Goal: Information Seeking & Learning: Learn about a topic

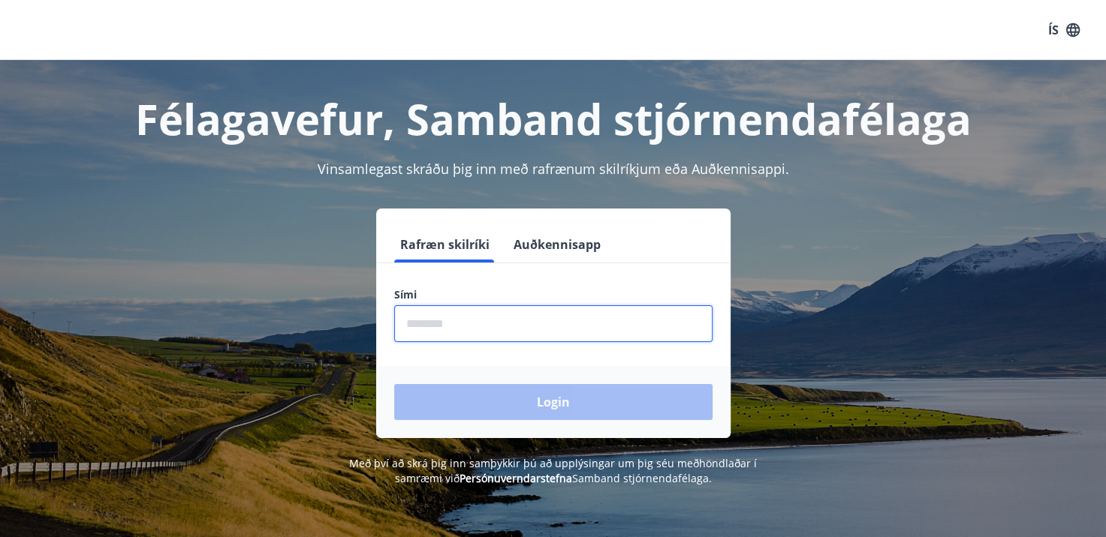
click at [497, 316] on input "phone" at bounding box center [553, 323] width 318 height 37
type input "********"
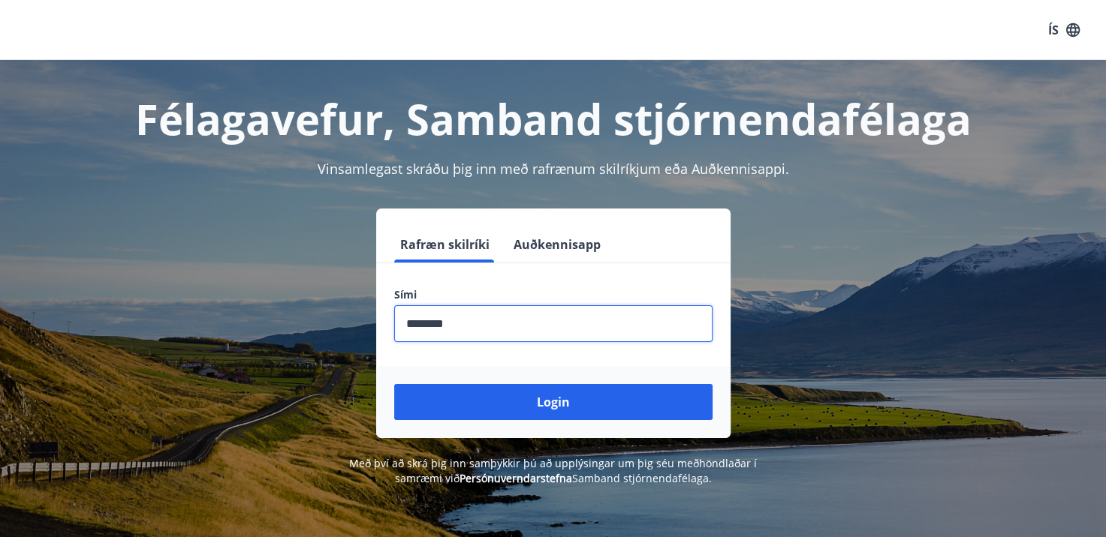
click at [394, 384] on button "Login" at bounding box center [553, 402] width 318 height 36
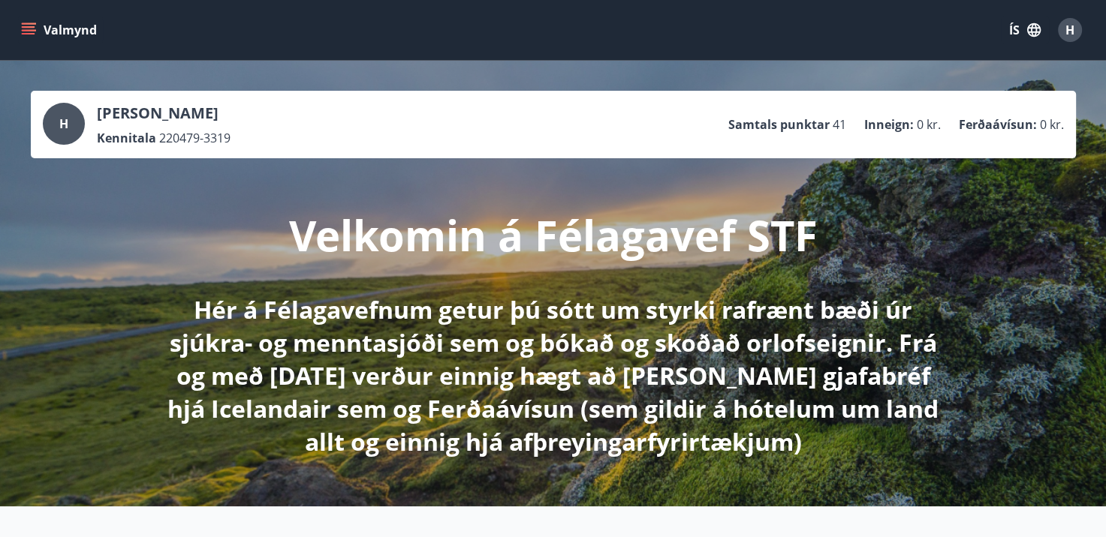
click at [27, 27] on icon "menu" at bounding box center [29, 27] width 14 height 2
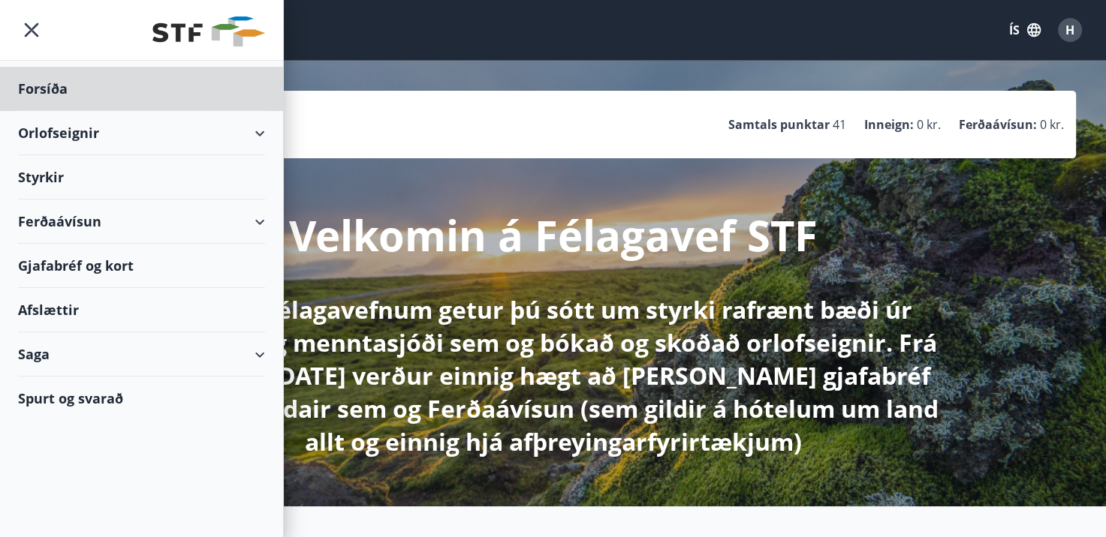
click at [42, 111] on div "Styrkir" at bounding box center [141, 89] width 247 height 44
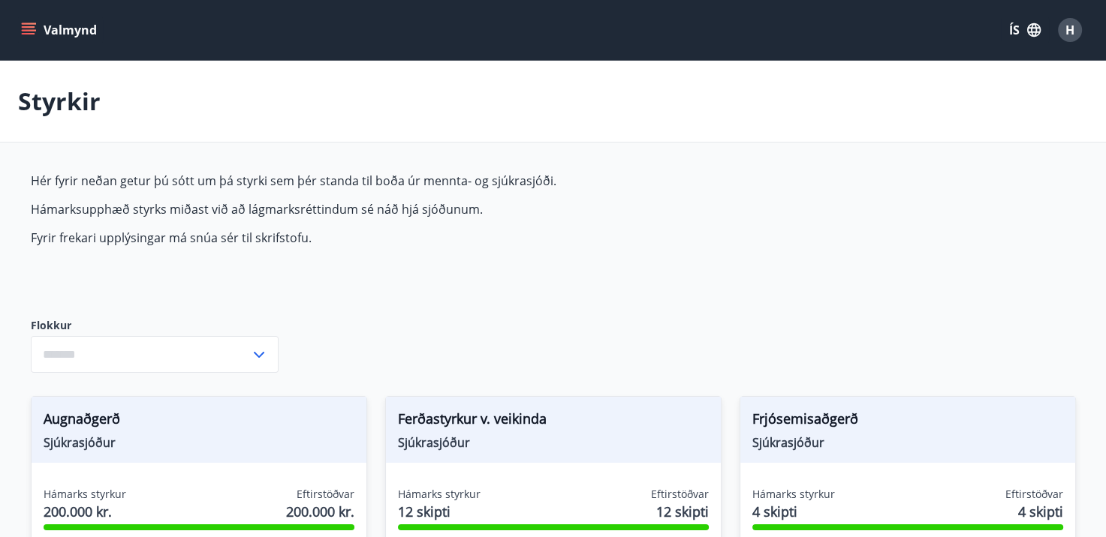
type input "***"
click at [27, 24] on icon "menu" at bounding box center [30, 24] width 17 height 2
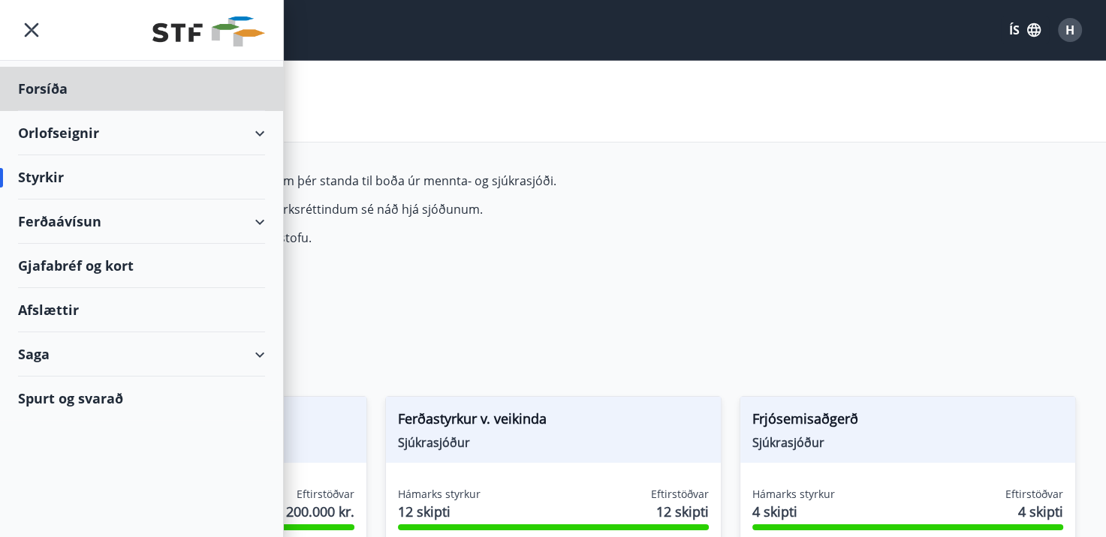
click at [43, 178] on div "Styrkir" at bounding box center [141, 177] width 247 height 44
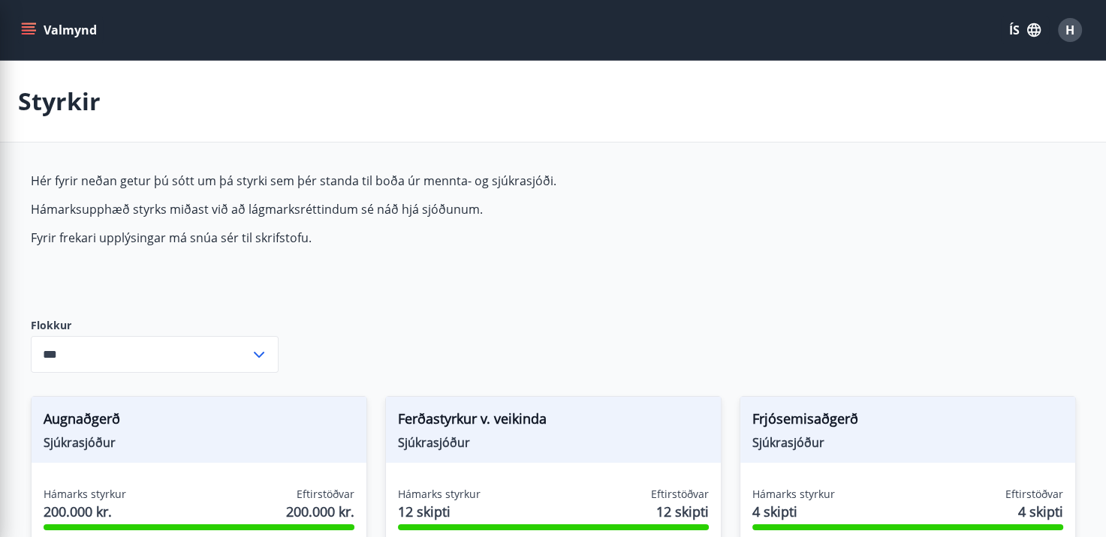
click at [466, 191] on span "Hér fyrir neðan getur þú sótt um þá styrki sem þér standa til boða úr mennta- o…" at bounding box center [385, 210] width 709 height 74
click at [36, 31] on button "Valmynd" at bounding box center [60, 30] width 85 height 27
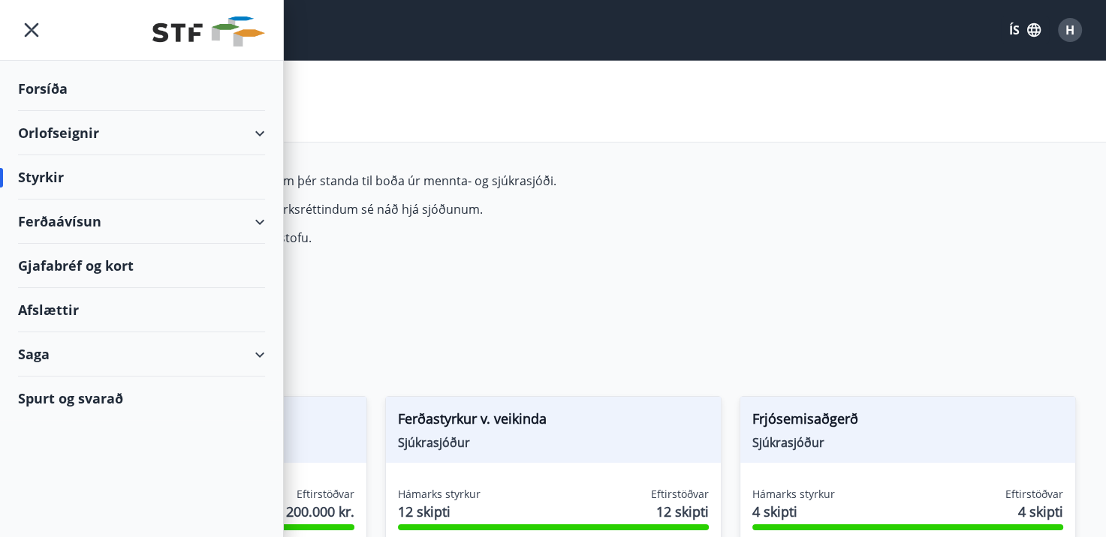
click at [58, 98] on div "Forsíða" at bounding box center [141, 89] width 247 height 44
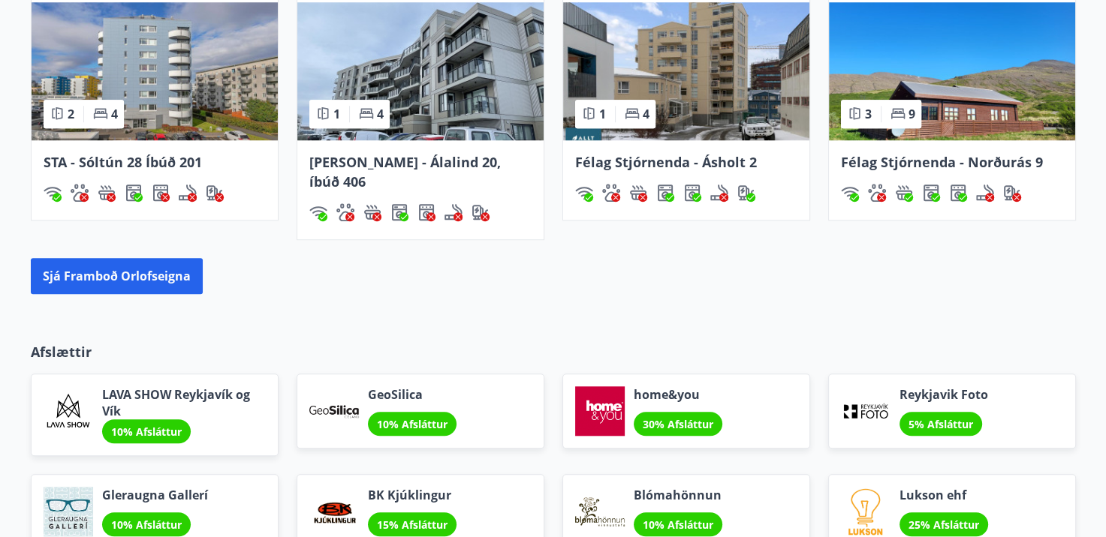
scroll to position [1382, 0]
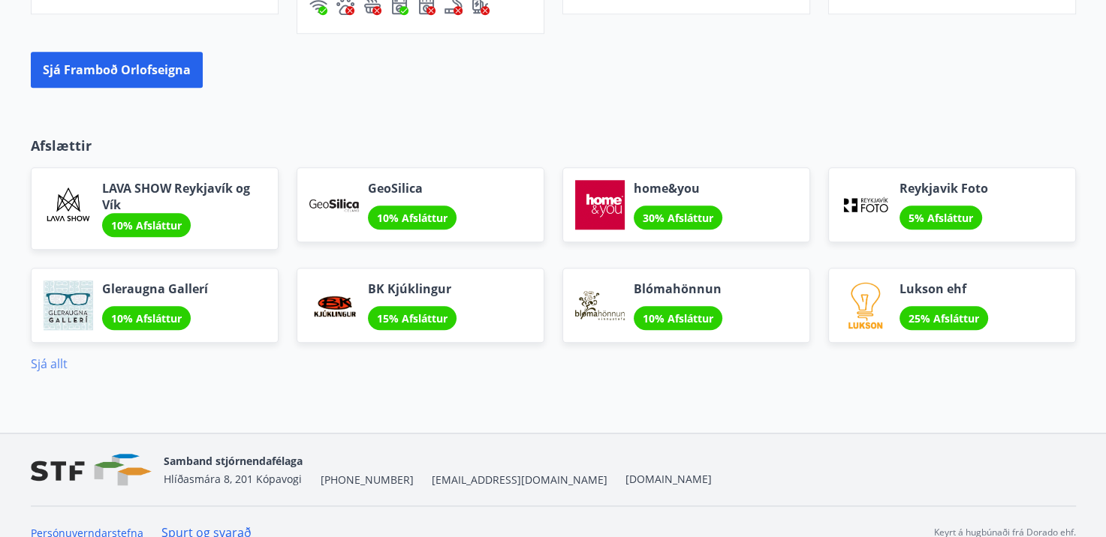
click at [52, 356] on link "Sjá allt" at bounding box center [49, 364] width 37 height 17
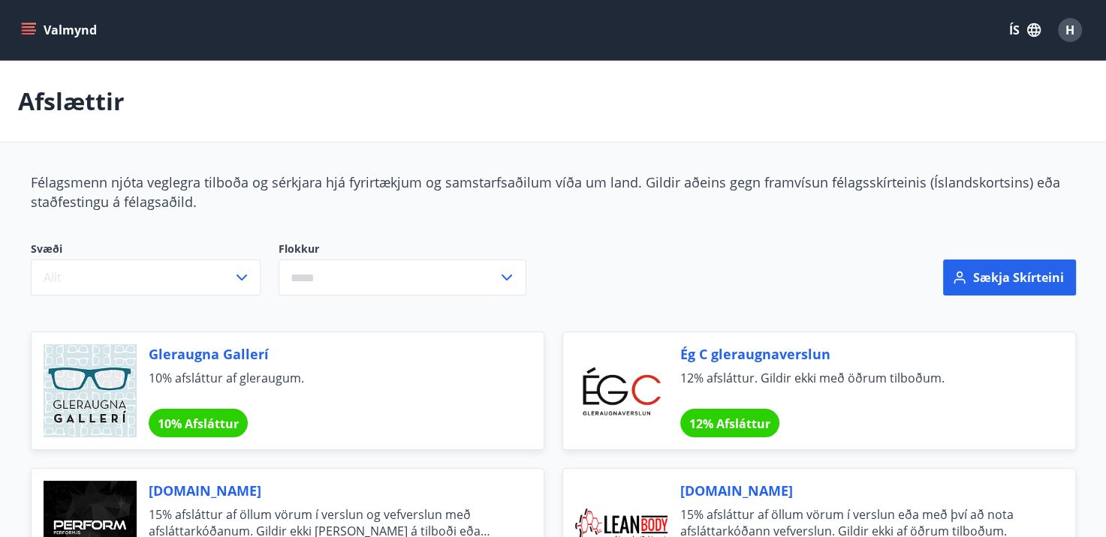
click at [502, 278] on icon at bounding box center [507, 278] width 18 height 18
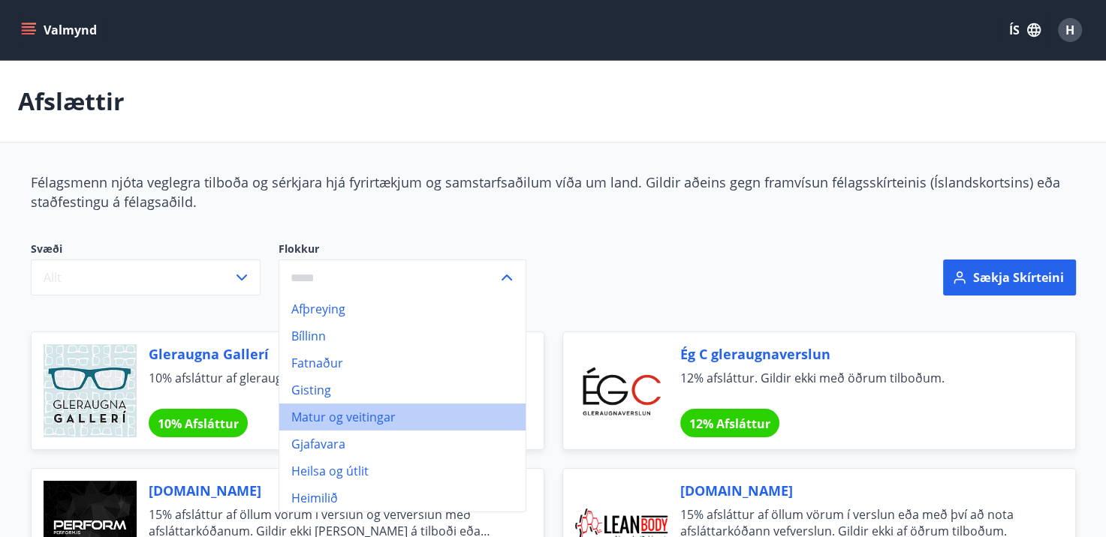
click at [383, 411] on li "Matur og veitingar" at bounding box center [402, 417] width 246 height 27
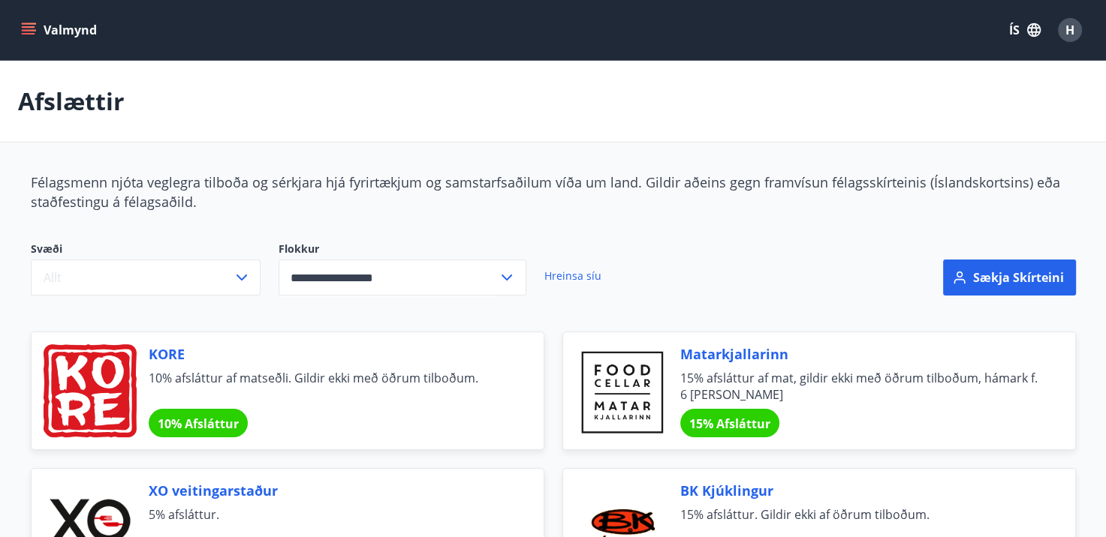
click at [507, 269] on icon at bounding box center [507, 278] width 18 height 18
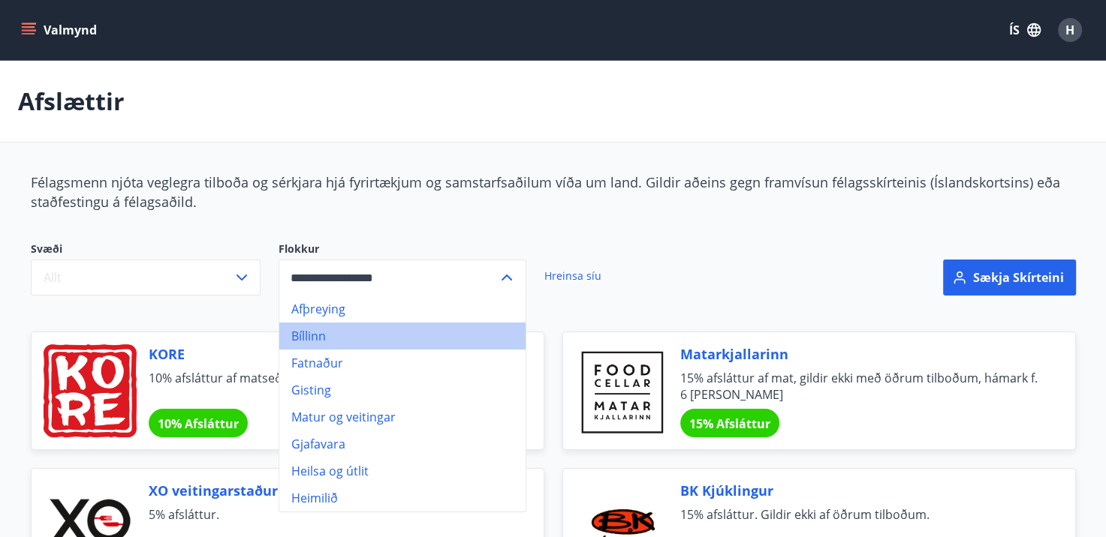
click at [321, 330] on li "Bíllinn" at bounding box center [402, 336] width 246 height 27
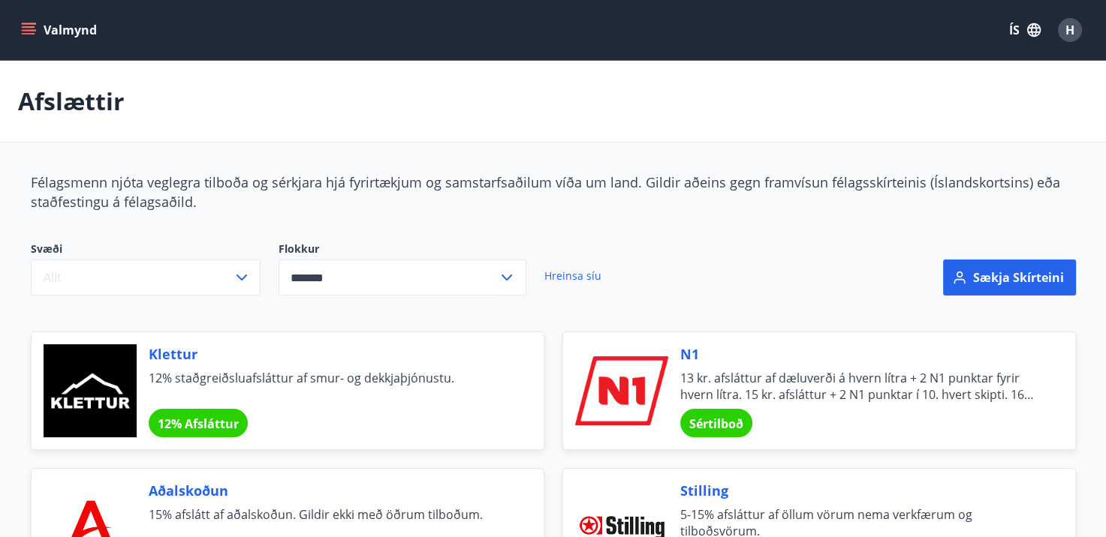
click at [505, 279] on icon at bounding box center [506, 278] width 11 height 6
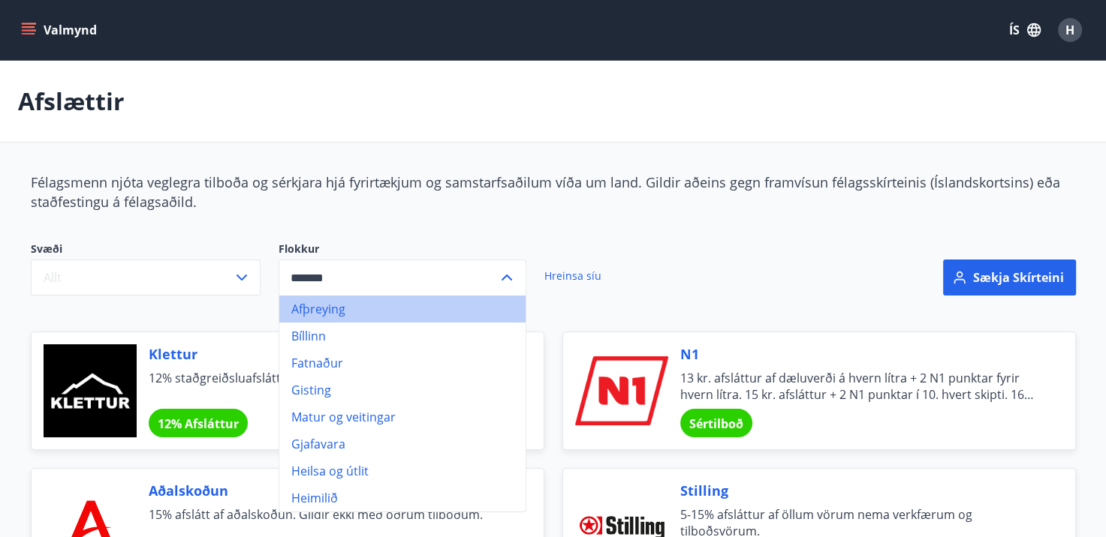
click at [318, 312] on li "Afþreying" at bounding box center [402, 309] width 246 height 27
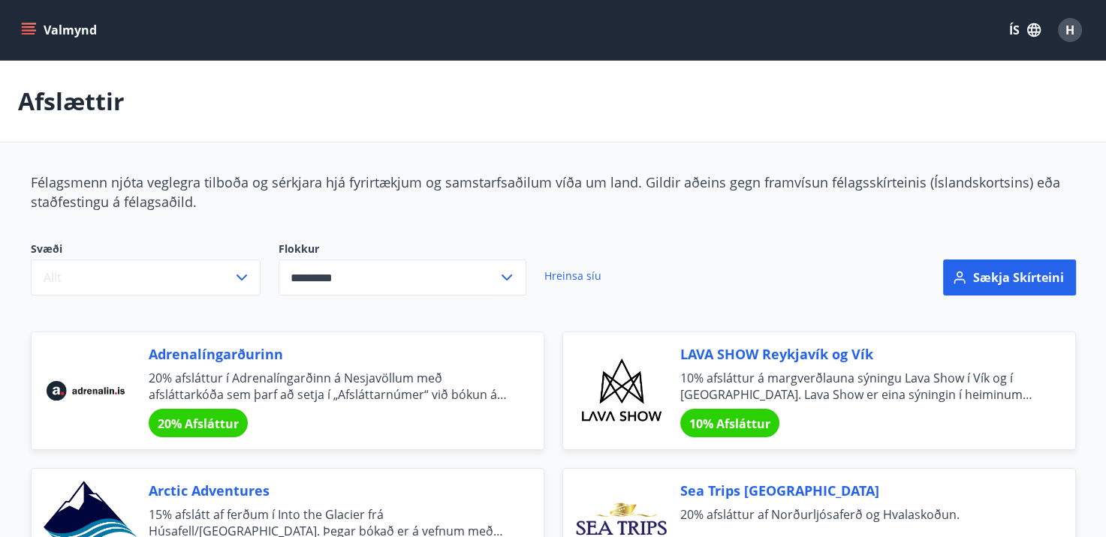
click at [509, 278] on icon at bounding box center [507, 278] width 18 height 18
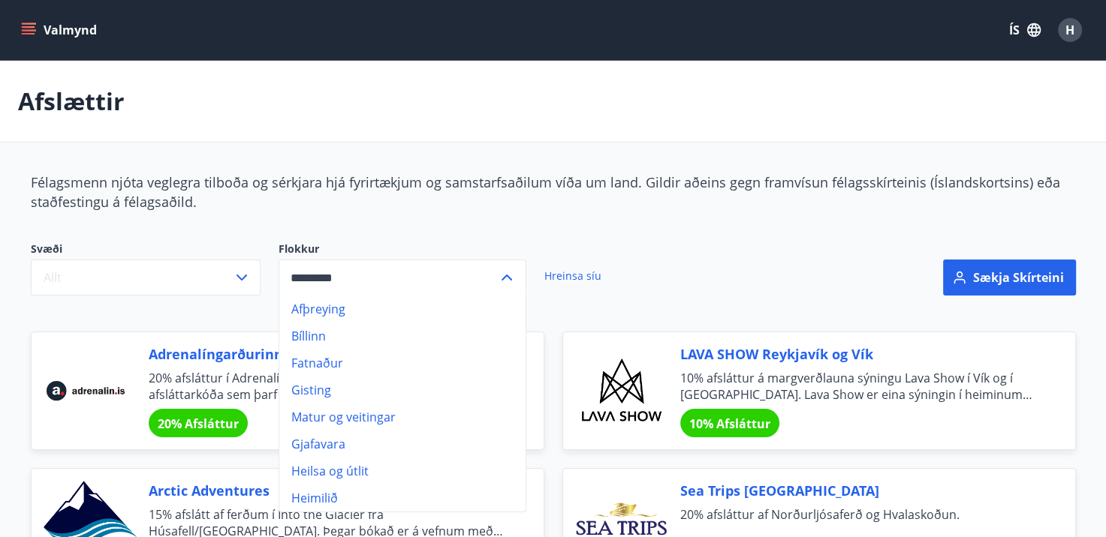
click at [388, 351] on li "Fatnaður" at bounding box center [402, 363] width 246 height 27
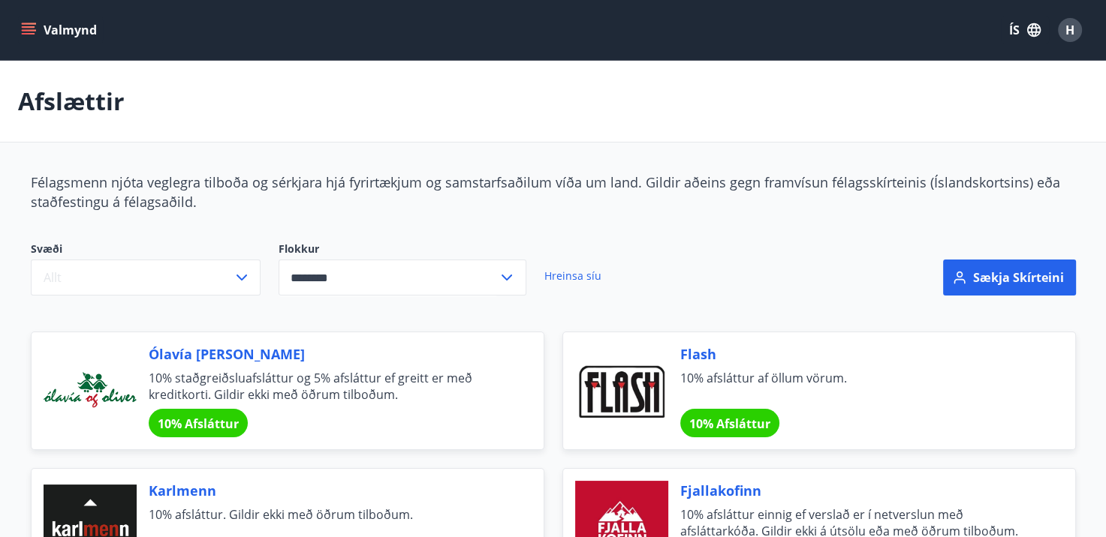
click at [507, 275] on icon at bounding box center [507, 278] width 18 height 18
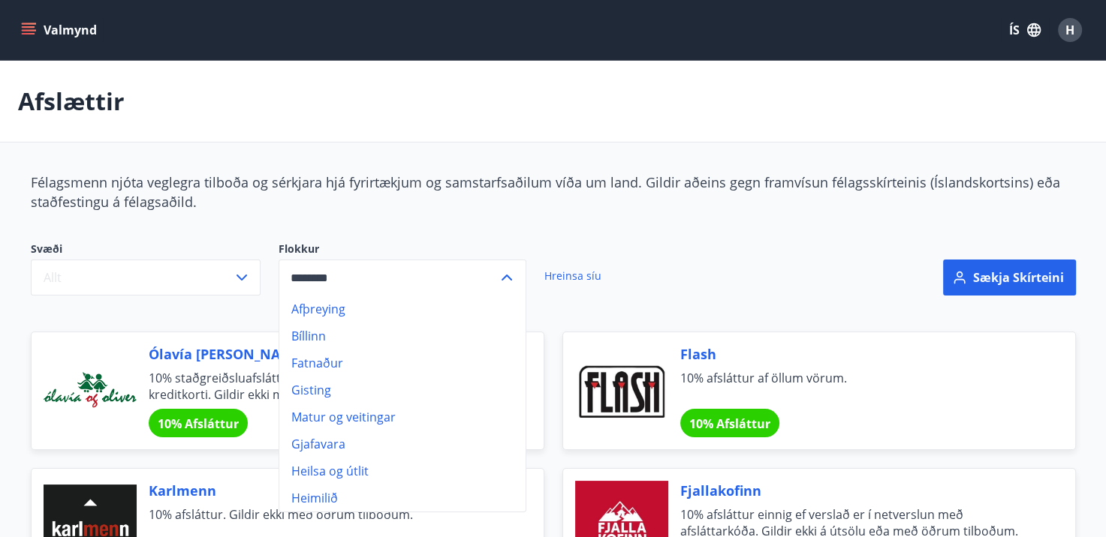
click at [318, 393] on li "Gisting" at bounding box center [402, 390] width 246 height 27
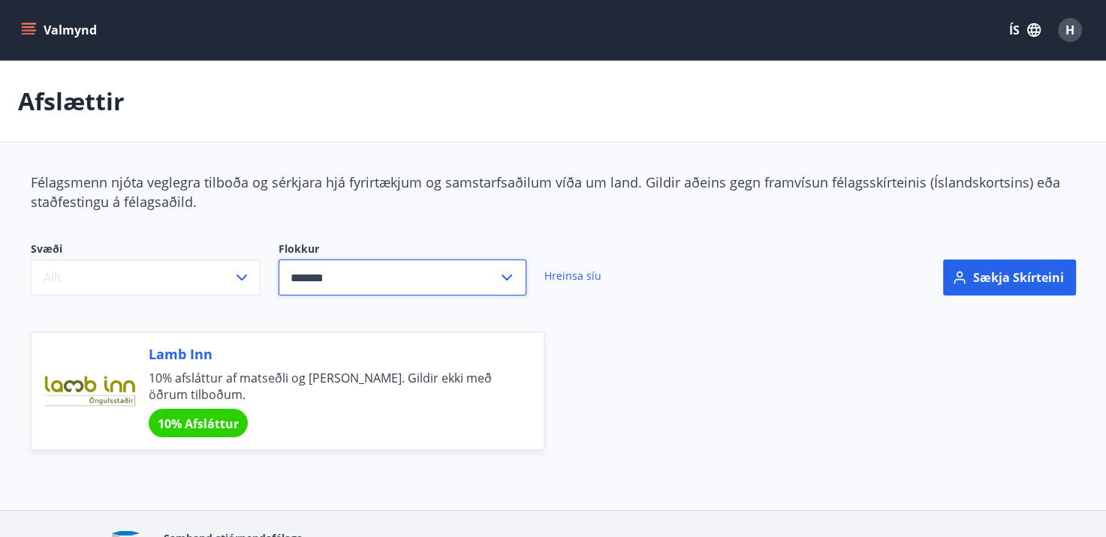
click at [495, 273] on input "*******" at bounding box center [387, 278] width 219 height 37
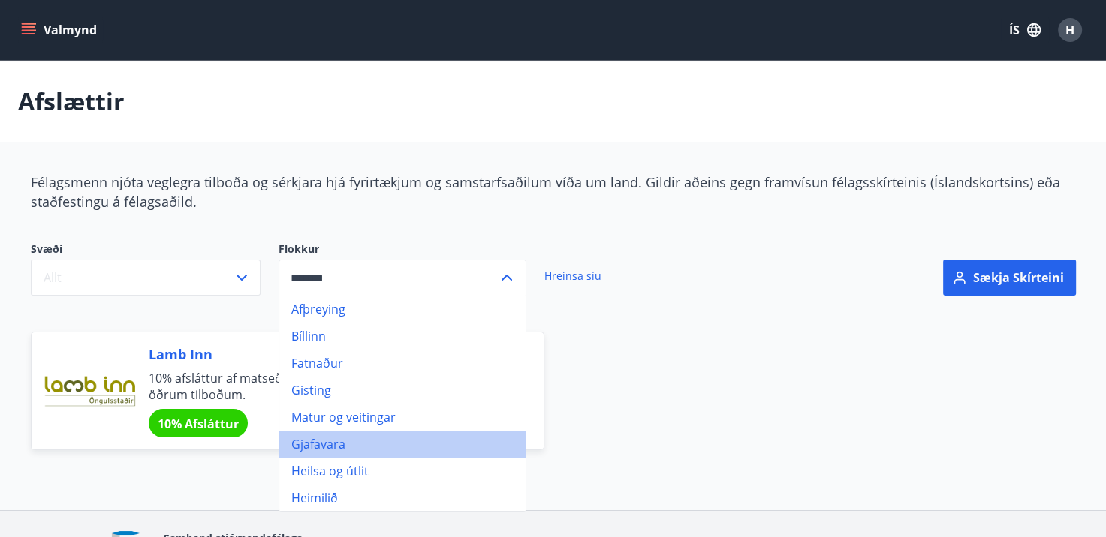
click at [360, 438] on li "Gjafavara" at bounding box center [402, 444] width 246 height 27
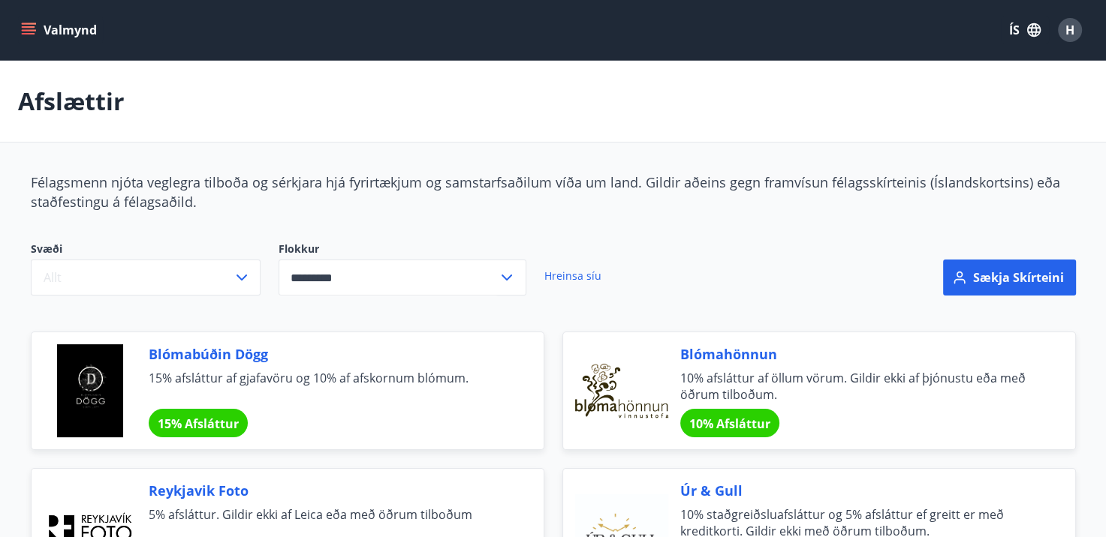
click at [504, 269] on icon at bounding box center [507, 278] width 18 height 18
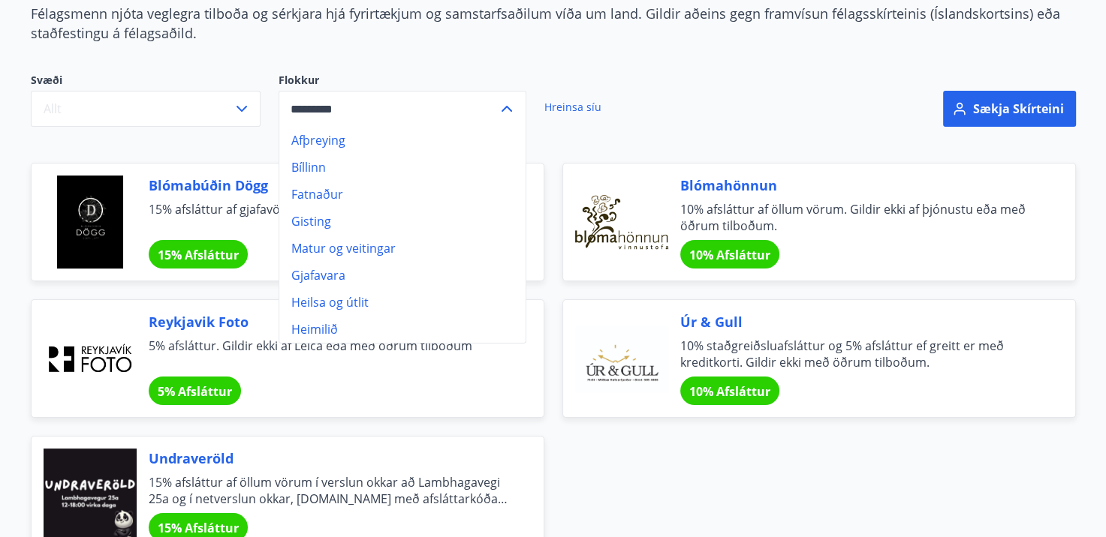
scroll to position [225, 0]
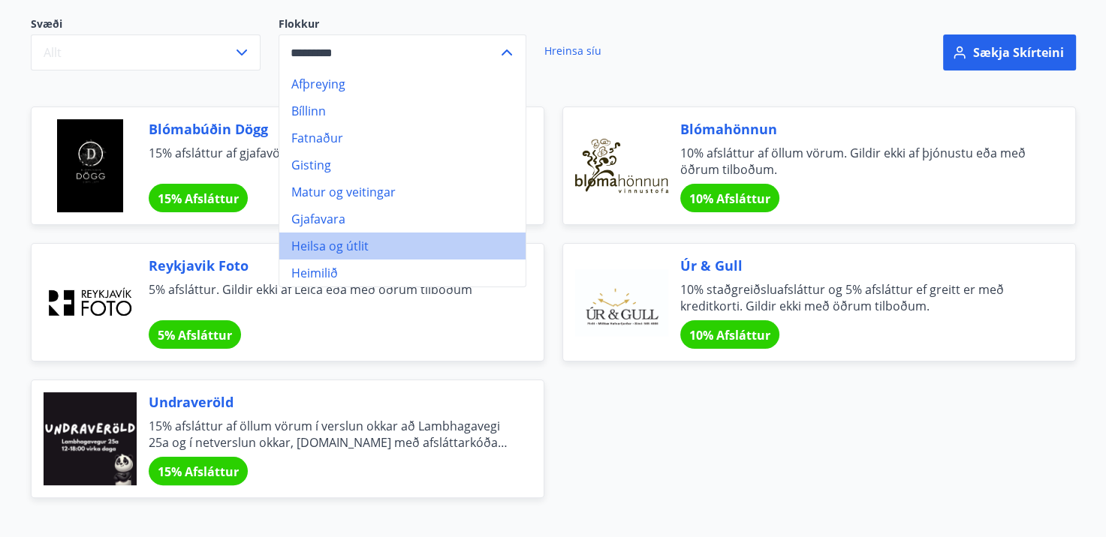
click at [342, 245] on li "Heilsa og útlit" at bounding box center [402, 246] width 246 height 27
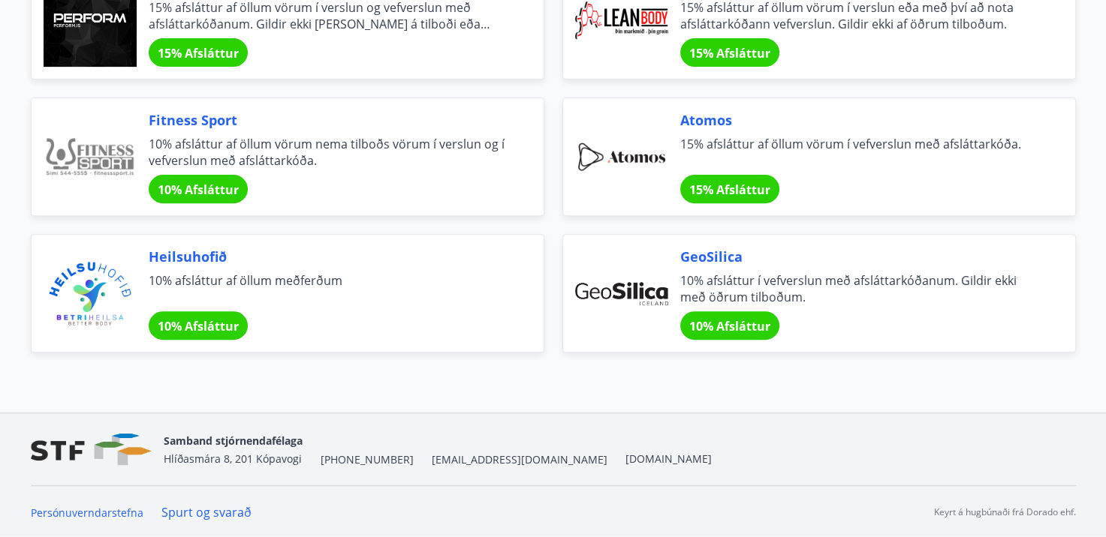
scroll to position [132, 0]
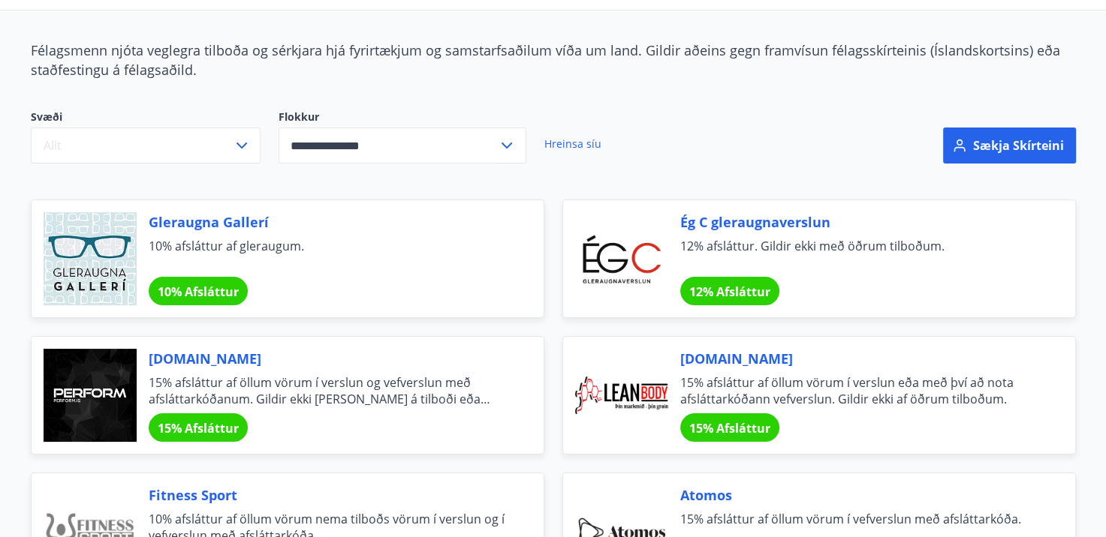
click at [507, 141] on icon at bounding box center [507, 146] width 18 height 18
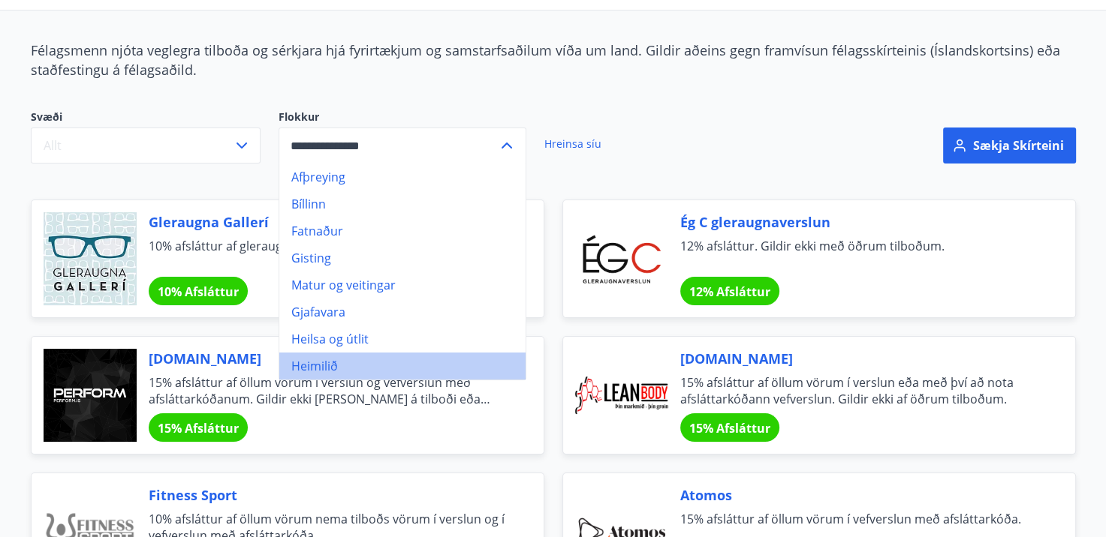
click at [351, 363] on li "Heimilið" at bounding box center [402, 366] width 246 height 27
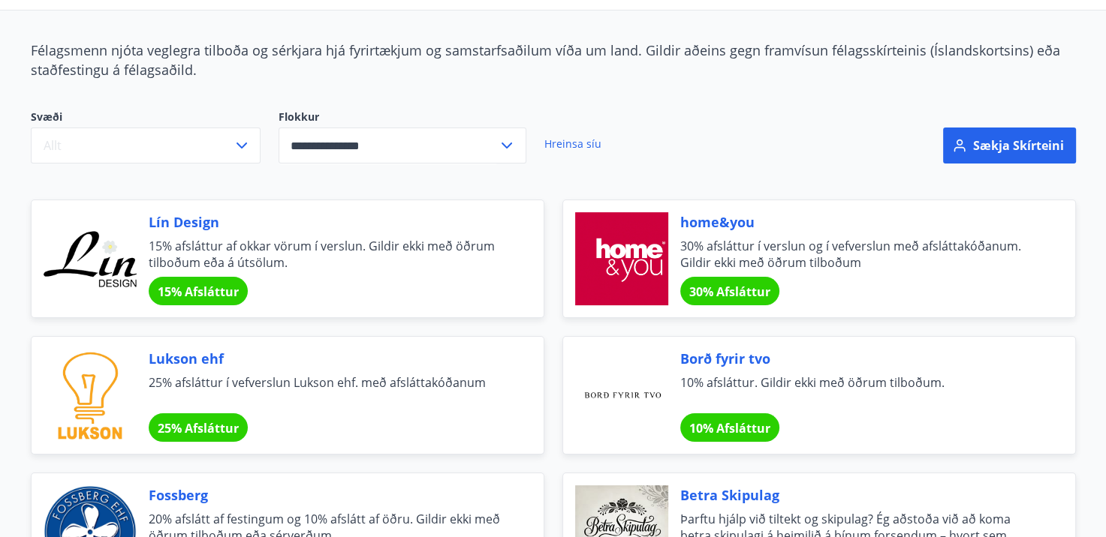
type input "********"
click at [600, 256] on div at bounding box center [621, 258] width 93 height 93
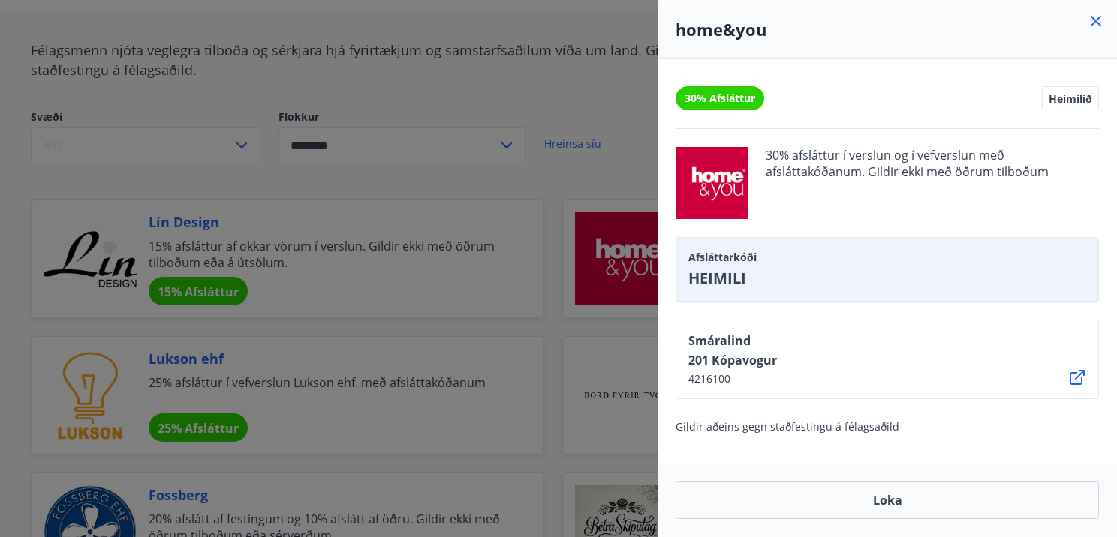
click at [1097, 16] on icon at bounding box center [1096, 21] width 18 height 18
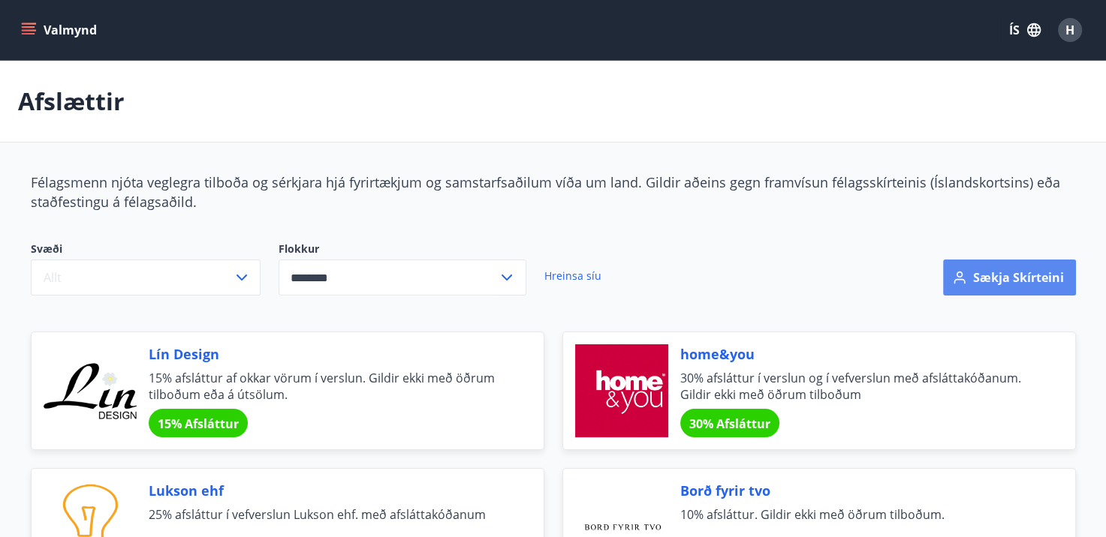
click at [1003, 272] on button "Sækja skírteini" at bounding box center [1009, 278] width 133 height 36
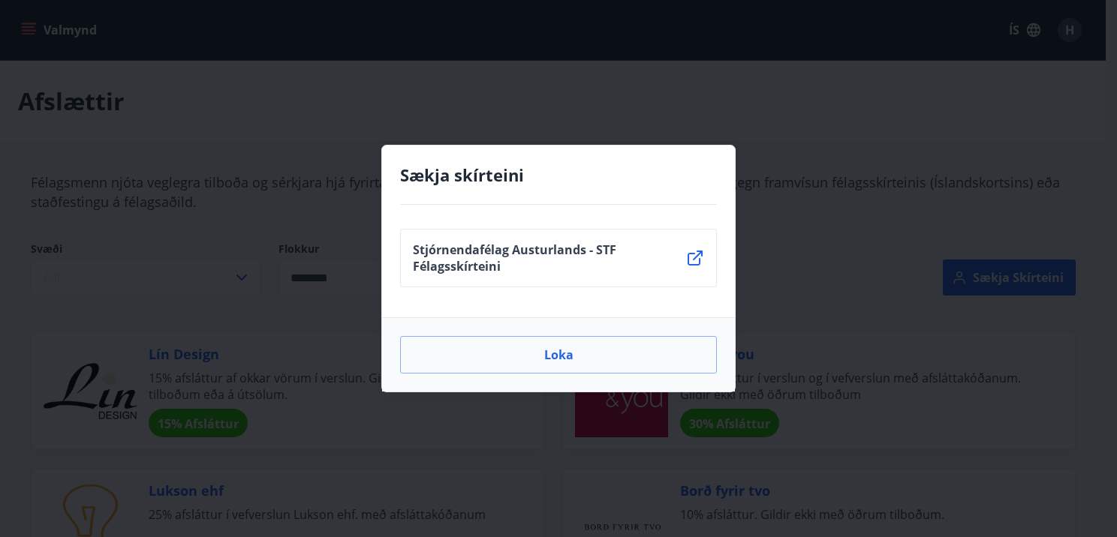
click at [698, 258] on icon at bounding box center [695, 258] width 18 height 18
